Goal: Information Seeking & Learning: Understand process/instructions

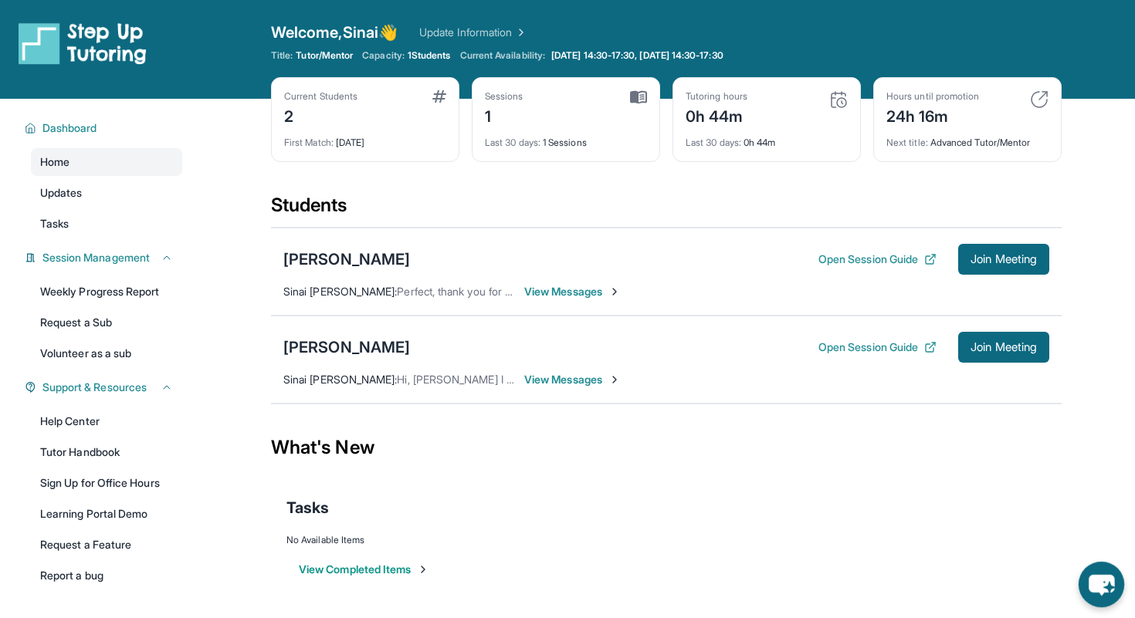
click at [1106, 583] on icon "chat-button" at bounding box center [1101, 585] width 25 height 21
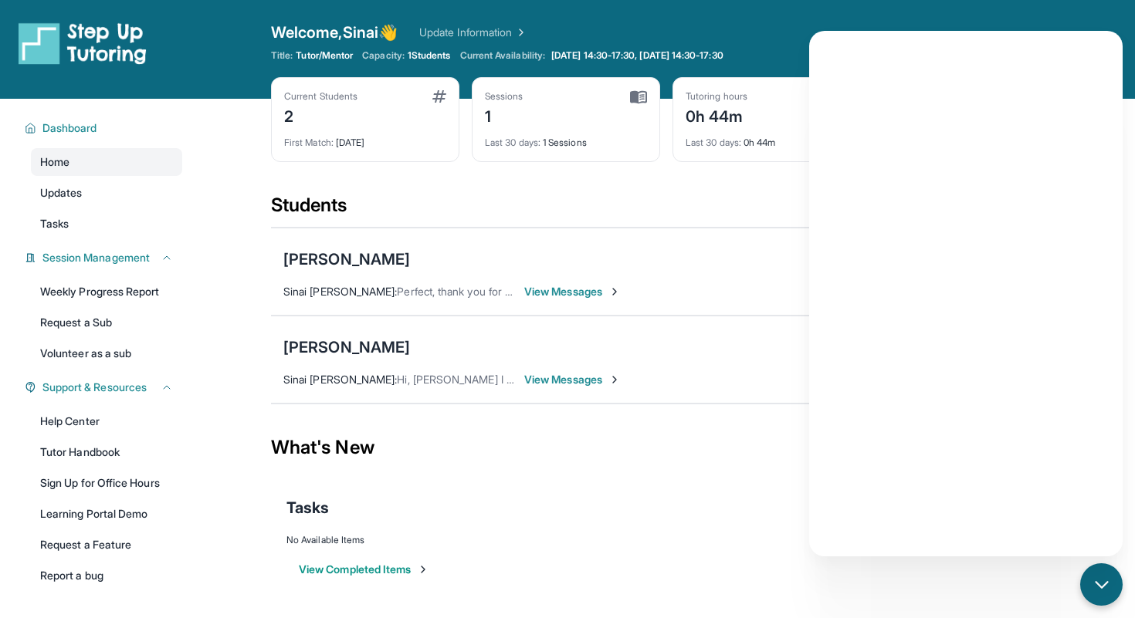
click at [1092, 21] on div "Open sidebar Welcome, Sinai 👋 Update Information Title: Tutor/Mentor Capacity: …" at bounding box center [567, 49] width 1135 height 99
click at [694, 551] on div "View Completed Items" at bounding box center [666, 570] width 760 height 46
click at [694, 548] on div "View Completed Items" at bounding box center [666, 570] width 760 height 46
click at [596, 24] on div "Welcome, Sinai 👋 Update Information" at bounding box center [666, 33] width 791 height 22
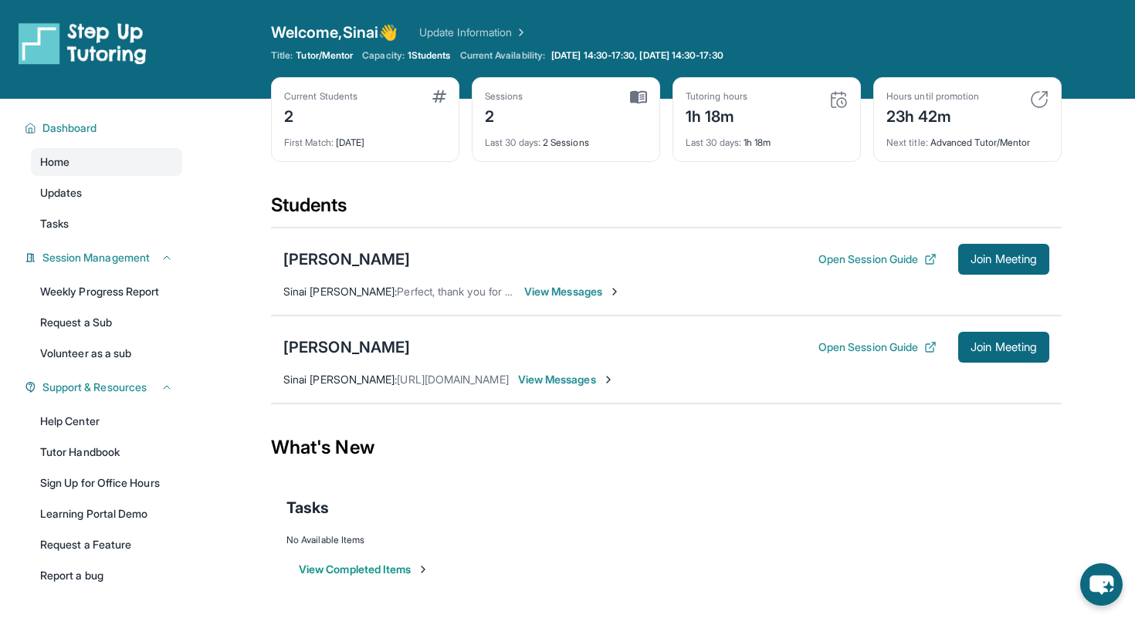
click at [565, 378] on span "View Messages" at bounding box center [566, 379] width 97 height 15
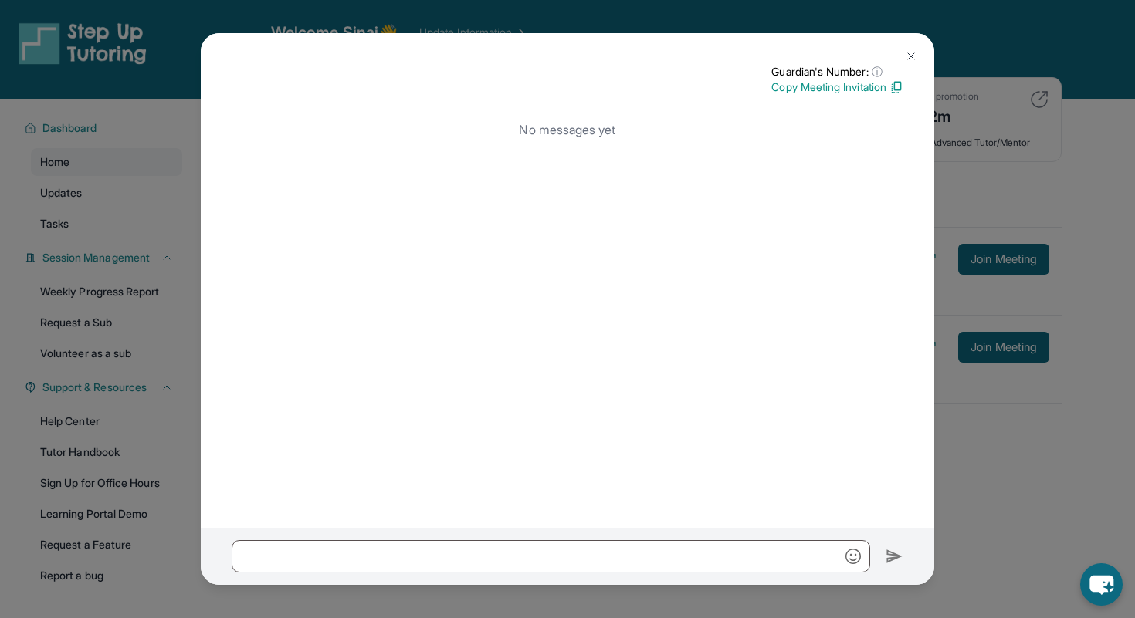
click at [913, 49] on button at bounding box center [911, 56] width 31 height 31
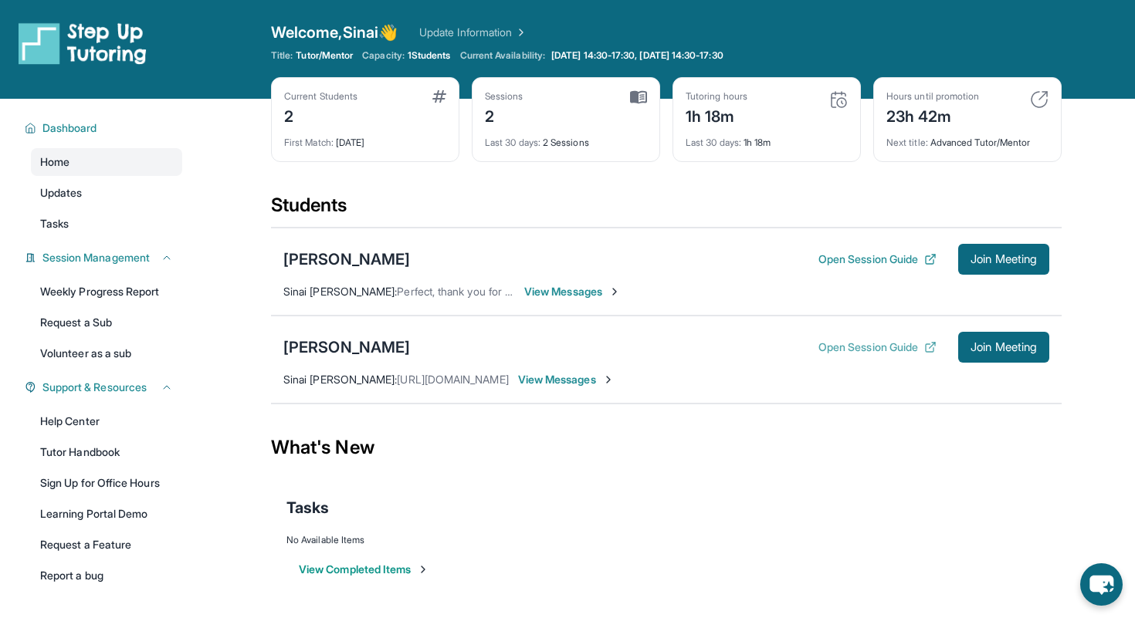
click at [867, 350] on button "Open Session Guide" at bounding box center [877, 347] width 118 height 15
click at [83, 432] on link "Help Center" at bounding box center [106, 422] width 151 height 28
click at [117, 458] on link "Tutor Handbook" at bounding box center [106, 453] width 151 height 28
